Goal: Task Accomplishment & Management: Complete application form

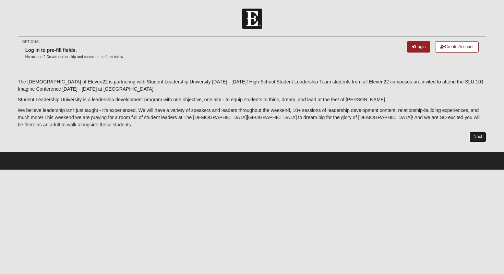
click at [484, 135] on link "Next" at bounding box center [477, 137] width 17 height 10
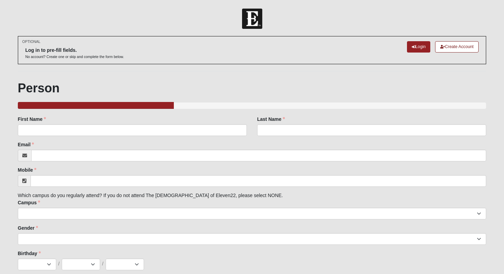
click at [121, 136] on div "First Name First Name is required." at bounding box center [132, 128] width 239 height 25
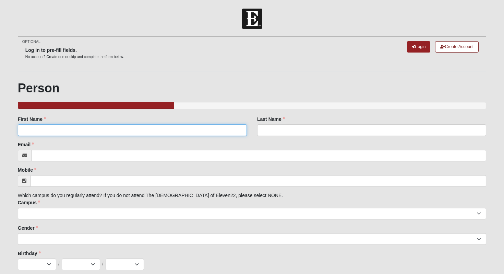
click at [121, 132] on input "First Name" at bounding box center [132, 130] width 229 height 12
type input "[PERSON_NAME]"
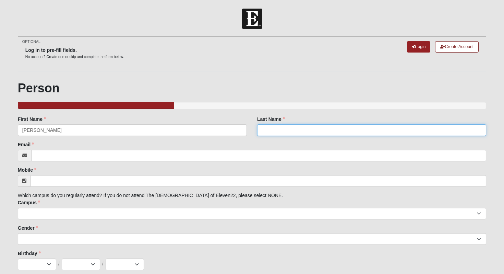
type input "SWEAT"
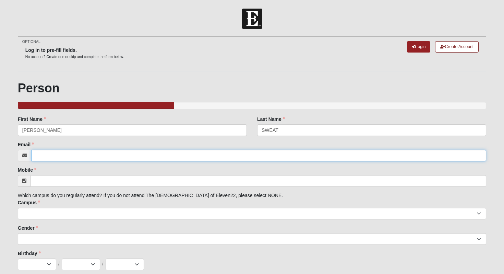
type input "[PERSON_NAME][EMAIL_ADDRESS][DOMAIN_NAME]"
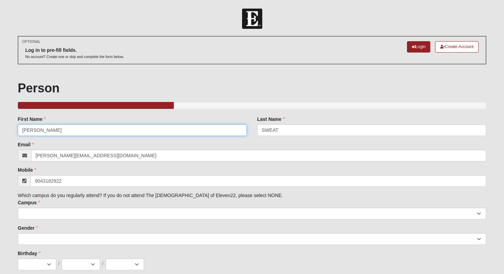
type input "[PHONE_NUMBER]"
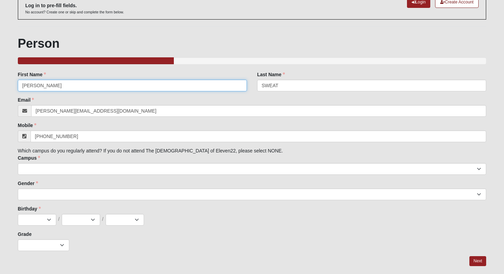
scroll to position [45, 0]
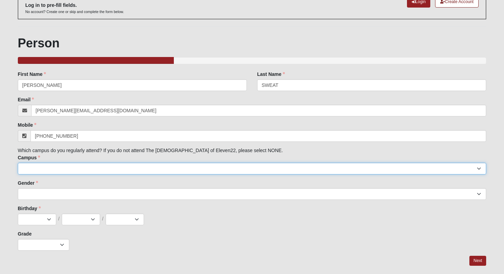
click at [83, 170] on select "Arlington Baymeadows Eleven22 Online [PERSON_NAME][GEOGRAPHIC_DATA] Jesup [GEOG…" at bounding box center [252, 169] width 469 height 12
select select "3"
click at [18, 163] on select "Arlington Baymeadows Eleven22 Online [PERSON_NAME][GEOGRAPHIC_DATA] Jesup [GEOG…" at bounding box center [252, 169] width 469 height 12
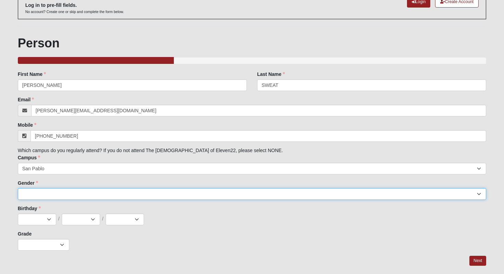
click at [44, 197] on select "[DEMOGRAPHIC_DATA] [DEMOGRAPHIC_DATA]" at bounding box center [252, 194] width 469 height 12
select select "1"
click at [18, 188] on select "[DEMOGRAPHIC_DATA] [DEMOGRAPHIC_DATA]" at bounding box center [252, 194] width 469 height 12
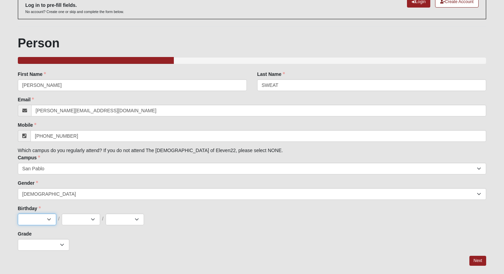
click at [41, 217] on select "Jan Feb Mar Apr May Jun [DATE] Aug Sep Oct Nov Dec" at bounding box center [37, 219] width 38 height 12
select select "8"
click at [18, 213] on select "Jan Feb Mar Apr May Jun [DATE] Aug Sep Oct Nov Dec" at bounding box center [37, 219] width 38 height 12
click at [70, 226] on div "Family Member to Register First Name [PERSON_NAME] First Name is required. Last…" at bounding box center [252, 161] width 469 height 180
click at [74, 219] on select "1 2 3 4 5 6 7 8 9 10 11 12 13 14 15 16 17 18 19 20 21 22 23 24 25 26 27 28 29 3…" at bounding box center [81, 219] width 38 height 12
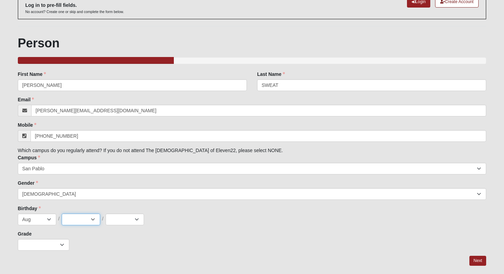
select select "29"
click at [62, 213] on select "1 2 3 4 5 6 7 8 9 10 11 12 13 14 15 16 17 18 19 20 21 22 23 24 25 26 27 28 29 3…" at bounding box center [81, 219] width 38 height 12
click at [121, 213] on div "Birthday Jan Feb Mar Apr May Jun [DATE] Aug Sep Oct Nov [DATE] 2 3 4 5 6 7 8 9 …" at bounding box center [252, 215] width 469 height 20
click at [121, 221] on select "2025 2024 2023 2022 2021 2020 2019 2018 2017 2016 2015 2014 2013 2012 2011 2010…" at bounding box center [125, 219] width 38 height 12
select select "1986"
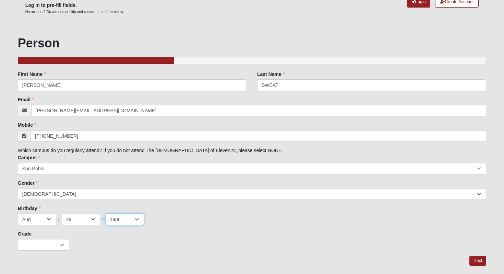
click at [106, 213] on select "2025 2024 2023 2022 2021 2020 2019 2018 2017 2016 2015 2014 2013 2012 2011 2010…" at bounding box center [125, 219] width 38 height 12
click at [38, 247] on select "K 1st 2nd 3rd 4th 5th 6th 7th 8th 9th 10th 11th 12th" at bounding box center [43, 245] width 51 height 12
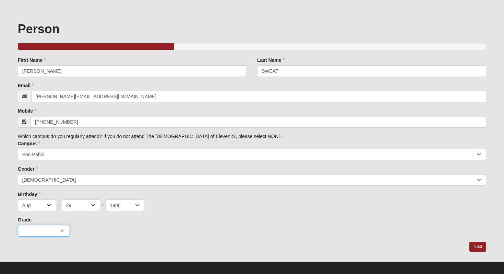
scroll to position [62, 0]
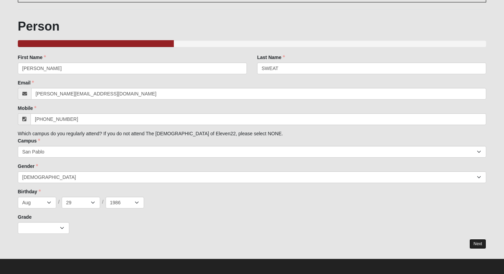
click at [481, 247] on link "Next" at bounding box center [477, 244] width 17 height 10
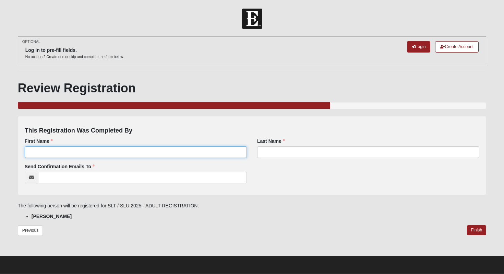
click at [160, 155] on input "First Name" at bounding box center [136, 152] width 222 height 12
type input "[PERSON_NAME]"
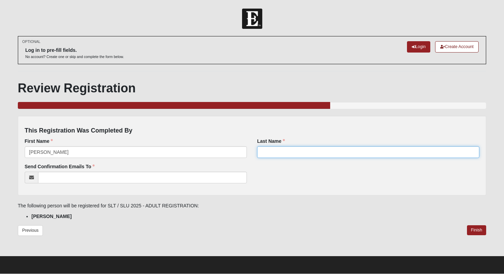
type input "SWEAT"
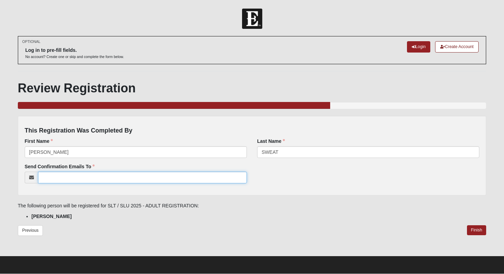
type input "[PERSON_NAME][EMAIL_ADDRESS][DOMAIN_NAME]"
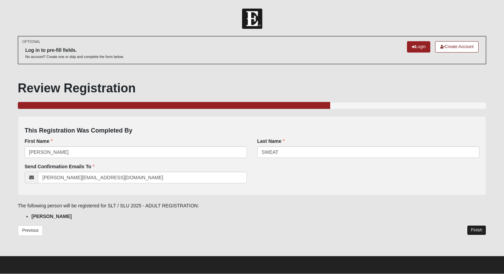
click at [470, 232] on link "Finish" at bounding box center [477, 230] width 20 height 10
